Goal: Obtain resource: Download file/media

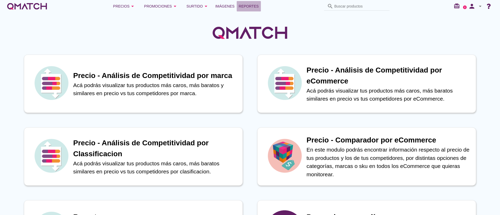
click at [258, 4] on span "Reportes" at bounding box center [249, 6] width 20 height 6
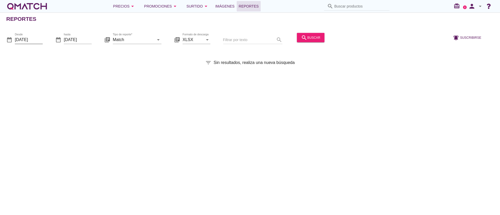
click at [37, 39] on input "[DATE]" at bounding box center [29, 39] width 28 height 8
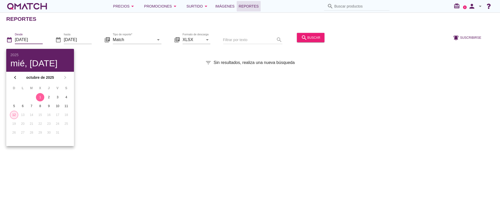
click at [14, 113] on div "12" at bounding box center [14, 115] width 8 height 5
type input "[DATE]"
click at [134, 63] on div "filter_list Sin resultados, realiza una nueva búsqueda" at bounding box center [250, 63] width 500 height 6
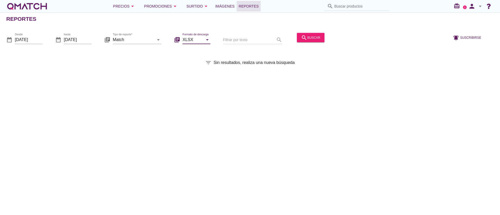
click at [199, 37] on input "XLSX" at bounding box center [193, 39] width 21 height 8
drag, startPoint x: 253, startPoint y: 49, endPoint x: 271, endPoint y: 46, distance: 17.7
click at [253, 49] on div "Reportes date_range Desde [DATE] date_range hasta [DATE] library_books Tipo de …" at bounding box center [250, 113] width 500 height 203
click at [134, 42] on input "Match" at bounding box center [133, 39] width 41 height 8
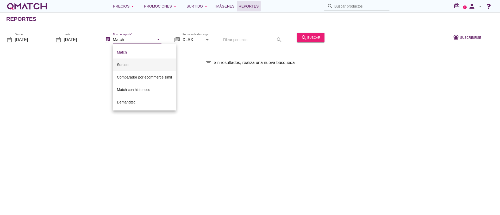
click at [141, 65] on div "Surtido" at bounding box center [144, 65] width 55 height 6
type input "Surtido"
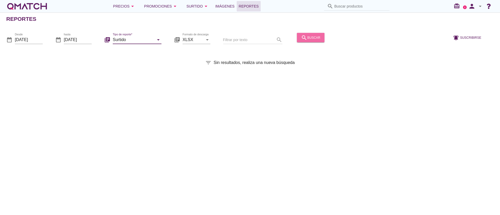
click at [310, 36] on div "search buscar" at bounding box center [310, 37] width 19 height 6
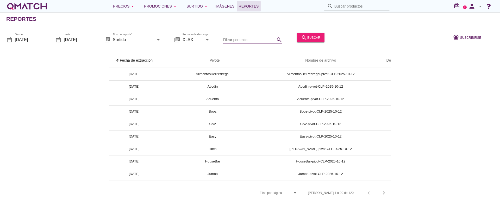
drag, startPoint x: 263, startPoint y: 38, endPoint x: 266, endPoint y: 34, distance: 5.2
click at [263, 38] on input "Filtrar por texto" at bounding box center [249, 39] width 52 height 8
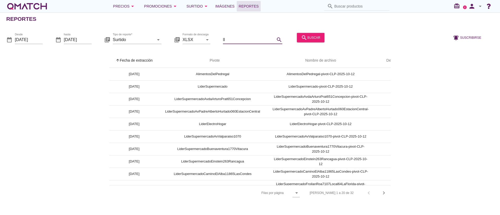
type input "l"
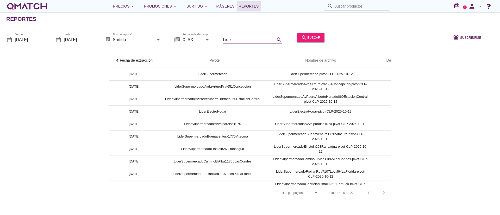
scroll to position [0, 24]
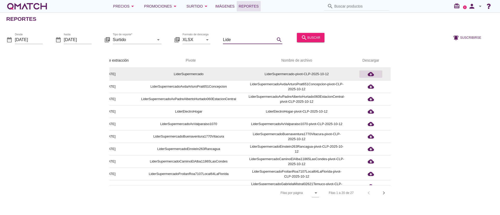
type input "Lide"
click at [373, 72] on icon "cloud_download" at bounding box center [371, 74] width 6 height 6
